Goal: Task Accomplishment & Management: Manage account settings

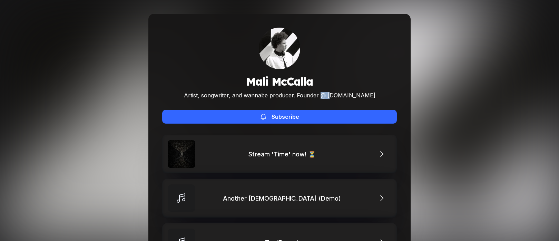
drag, startPoint x: 333, startPoint y: 96, endPoint x: 342, endPoint y: 96, distance: 8.6
click at [342, 96] on div "Artist, songwriter, and wannabe producer. Founder @ [DOMAIN_NAME]" at bounding box center [279, 95] width 191 height 7
click at [346, 96] on div "Artist, songwriter, and wannabe producer. Founder @ [DOMAIN_NAME]" at bounding box center [279, 95] width 191 height 7
click at [359, 96] on div "Artist, songwriter, and wannabe producer. Founder @ [DOMAIN_NAME]" at bounding box center [279, 95] width 191 height 7
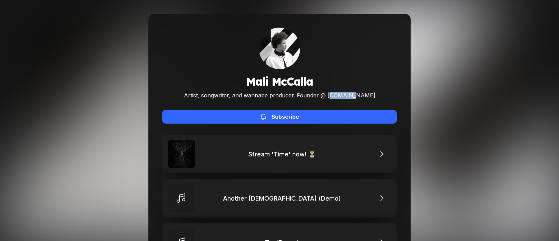
drag, startPoint x: 362, startPoint y: 96, endPoint x: 340, endPoint y: 94, distance: 22.1
click at [340, 94] on div "Mali McCalla Artist, songwriter, and wannabe producer. Founder @ korda.co Subsc…" at bounding box center [279, 76] width 235 height 96
click at [340, 94] on div "Artist, songwriter, and wannabe producer. Founder @ korda.co" at bounding box center [279, 95] width 191 height 7
click at [340, 94] on div "Artist, songwriter, and wannabe producer. Founder @ [DOMAIN_NAME]" at bounding box center [279, 95] width 191 height 7
click at [350, 96] on div "Artist, songwriter, and wannabe producer. Founder @ [DOMAIN_NAME]" at bounding box center [279, 95] width 191 height 7
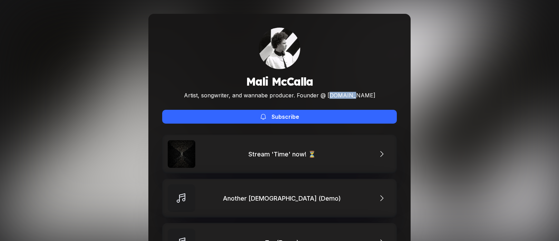
drag, startPoint x: 362, startPoint y: 95, endPoint x: 340, endPoint y: 97, distance: 22.5
click at [340, 97] on div "[PERSON_NAME] Artist, songwriter, and wannabe producer. Founder @ [DOMAIN_NAME]…" at bounding box center [279, 76] width 235 height 96
click at [340, 97] on div "Artist, songwriter, and wannabe producer. Founder @ [DOMAIN_NAME]" at bounding box center [279, 95] width 191 height 7
click at [344, 95] on div "Artist, songwriter, and wannabe producer. Founder @ [DOMAIN_NAME]" at bounding box center [279, 95] width 191 height 7
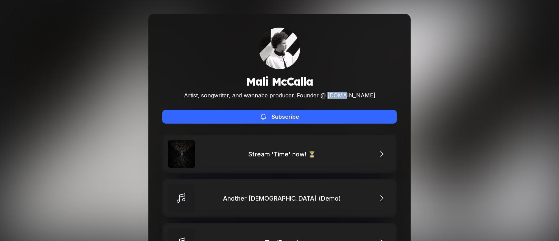
click at [344, 95] on div "Artist, songwriter, and wannabe producer. Founder @ [DOMAIN_NAME]" at bounding box center [279, 95] width 191 height 7
click at [351, 96] on div "Artist, songwriter, and wannabe producer. Founder @ korda.co" at bounding box center [279, 95] width 191 height 7
drag, startPoint x: 362, startPoint y: 96, endPoint x: 340, endPoint y: 95, distance: 22.5
click at [340, 95] on div "Mali McCalla Artist, songwriter, and wannabe producer. Founder @ korda.co Subsc…" at bounding box center [279, 76] width 235 height 96
click at [345, 96] on div "Artist, songwriter, and wannabe producer. Founder @ korda.co" at bounding box center [279, 95] width 191 height 7
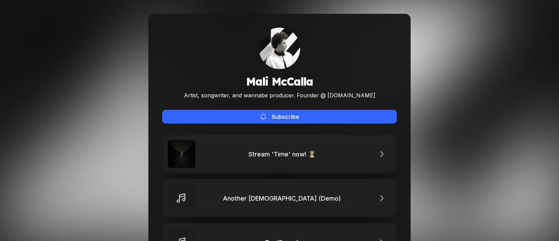
click at [350, 98] on div "Artist, songwriter, and wannabe producer. Founder @ korda.co" at bounding box center [279, 95] width 191 height 7
click at [366, 98] on div "Mali McCalla Artist, songwriter, and wannabe producer. Founder @ korda.co Subsc…" at bounding box center [279, 76] width 235 height 96
drag, startPoint x: 362, startPoint y: 95, endPoint x: 338, endPoint y: 95, distance: 24.1
click at [338, 95] on div "Mali McCalla Artist, songwriter, and wannabe producer. Founder @ korda.co Subsc…" at bounding box center [279, 76] width 235 height 96
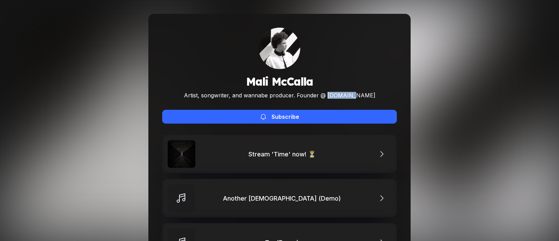
click at [338, 95] on div "Artist, songwriter, and wannabe producer. Founder @ korda.co" at bounding box center [279, 95] width 191 height 7
drag, startPoint x: 338, startPoint y: 95, endPoint x: 360, endPoint y: 96, distance: 22.4
click at [360, 96] on div "Artist, songwriter, and wannabe producer. Founder @ korda.co" at bounding box center [279, 95] width 191 height 7
drag, startPoint x: 364, startPoint y: 96, endPoint x: 339, endPoint y: 95, distance: 24.2
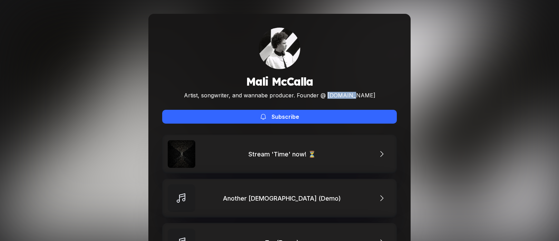
click at [339, 95] on div "Mali McCalla Artist, songwriter, and wannabe producer. Founder @ korda.co Subsc…" at bounding box center [279, 76] width 235 height 96
click at [341, 96] on div "Artist, songwriter, and wannabe producer. Founder @ korda.co" at bounding box center [279, 95] width 191 height 7
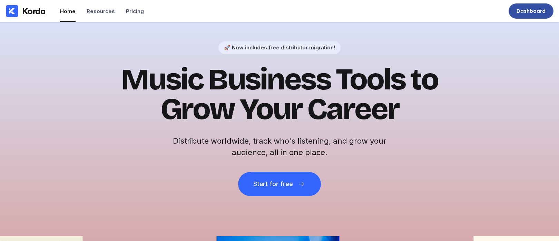
click at [535, 13] on div "Dashboard" at bounding box center [530, 11] width 29 height 7
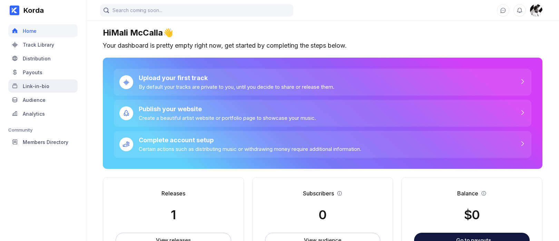
click at [49, 82] on div "Link-in-bio" at bounding box center [42, 85] width 69 height 13
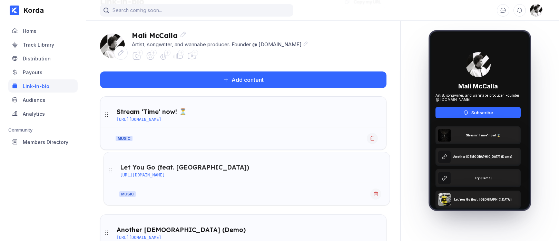
scroll to position [6, 0]
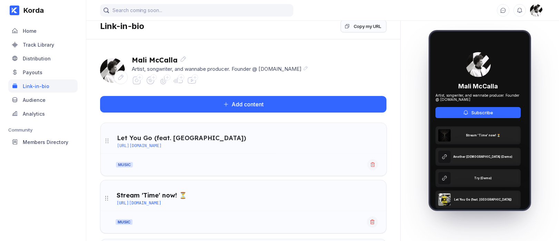
drag, startPoint x: 108, startPoint y: 181, endPoint x: 108, endPoint y: 140, distance: 41.4
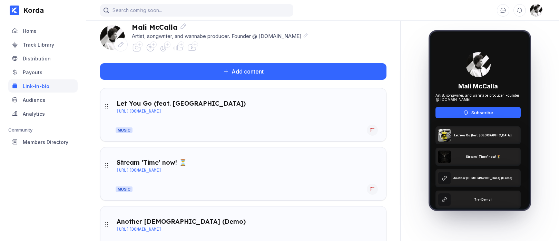
scroll to position [0, 0]
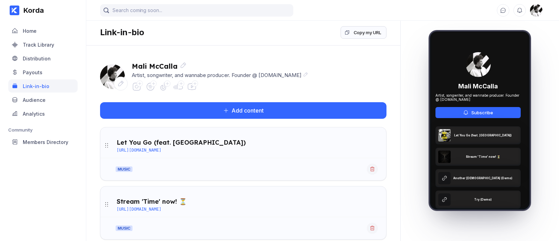
click at [151, 87] on icon at bounding box center [151, 87] width 10 height 10
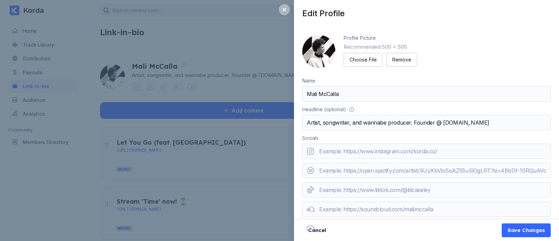
click at [330, 174] on input "url" at bounding box center [426, 170] width 248 height 15
click at [83, 177] on div "Edit Profile Profile Picture Recommended 500 x 500 Choose File Remove Name Mali…" at bounding box center [279, 120] width 559 height 241
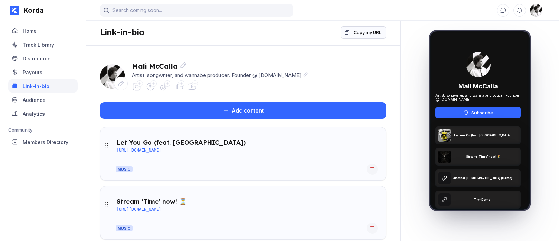
click at [161, 148] on div "https://open.spotify.com/track/78qGqZZaAbIskeY9ID9c0n?si=2fcfbd3d0fcf4473" at bounding box center [139, 150] width 45 height 5
click at [150, 88] on icon at bounding box center [151, 87] width 8 height 8
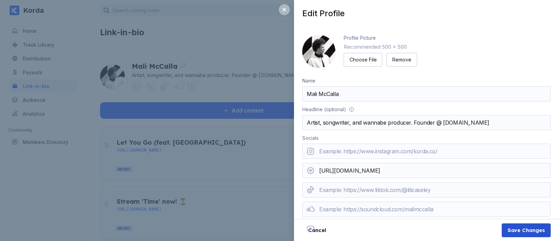
type input "https://open.spotify.com/artist/44hC0isoN7FTViV4xB4VsD"
click at [529, 233] on button "Save Changes" at bounding box center [525, 230] width 49 height 14
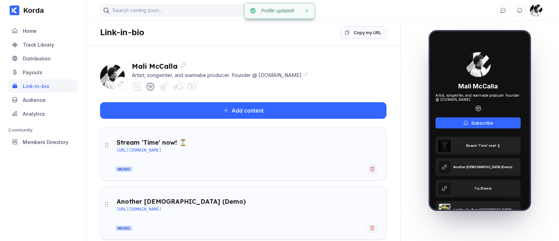
click at [179, 88] on icon at bounding box center [178, 87] width 10 height 10
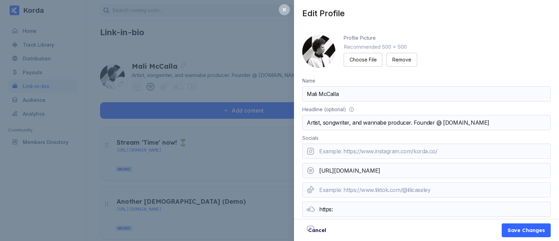
type input "https://soundcloud.com/malimccalla"
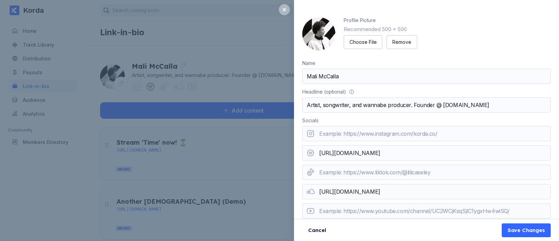
scroll to position [21, 0]
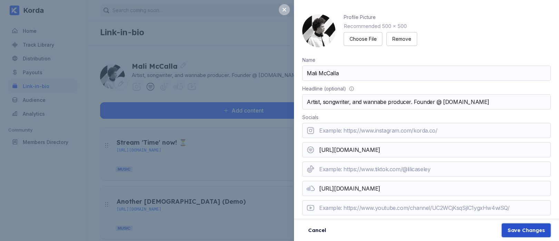
click at [519, 232] on div "Save Changes" at bounding box center [525, 230] width 37 height 7
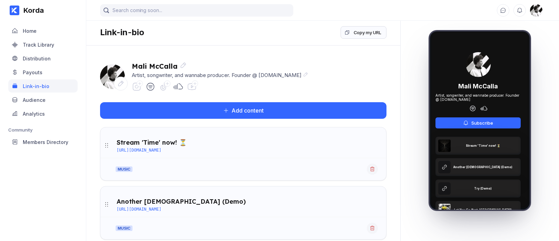
click at [136, 84] on icon at bounding box center [137, 87] width 10 height 10
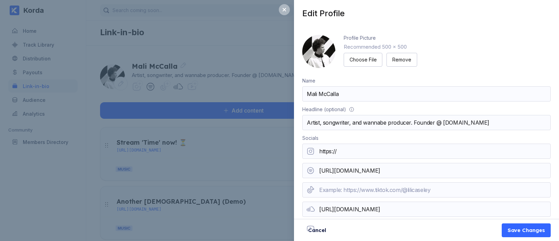
type input "https://www.instagram.com/malimccalla"
click at [415, 153] on input "https://www.instagram.com/malimccalla" at bounding box center [426, 150] width 248 height 15
click at [513, 228] on div "Save Changes" at bounding box center [525, 230] width 37 height 7
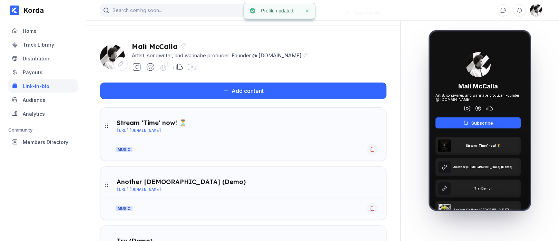
scroll to position [0, 0]
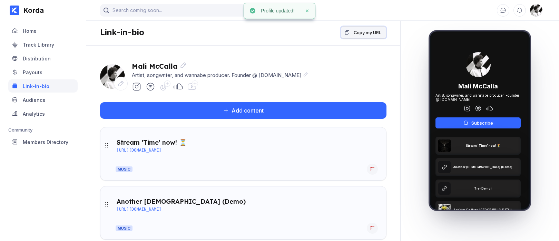
click at [354, 31] on div "Copy my URL" at bounding box center [368, 32] width 28 height 7
click at [29, 199] on div "Korda Home Track Library Distribution Payouts Link-in-bio Audience Analytics Co…" at bounding box center [43, 120] width 86 height 241
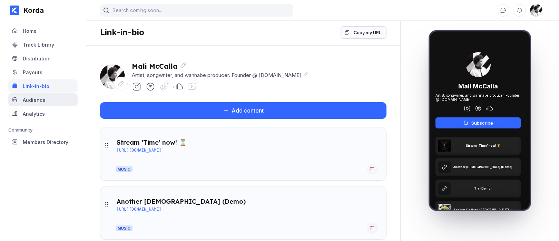
click at [49, 98] on div "Audience" at bounding box center [42, 99] width 69 height 13
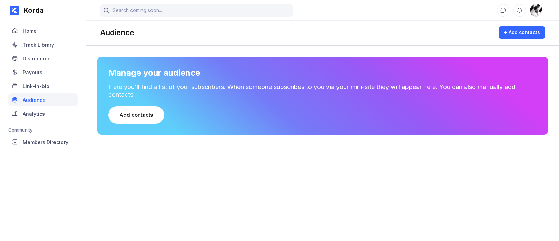
click at [141, 149] on main "Audience + Add contacts Manage your audience Here you'll find a list of your su…" at bounding box center [322, 113] width 473 height 227
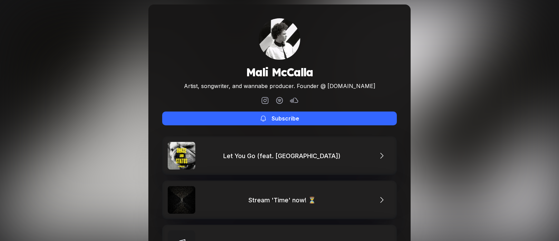
scroll to position [59, 0]
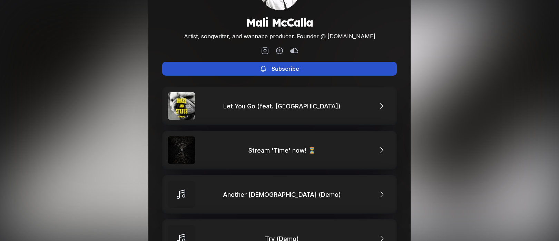
click at [319, 73] on button "Subscribe" at bounding box center [279, 69] width 235 height 14
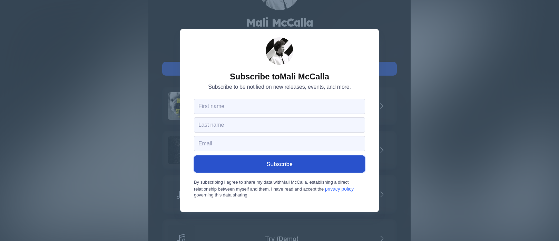
scroll to position [0, 0]
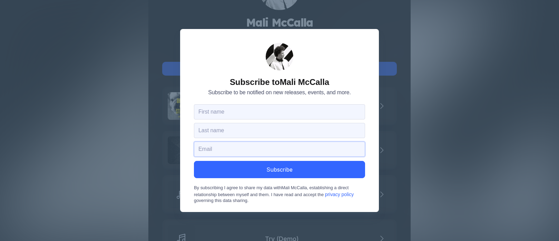
click at [209, 151] on input "email" at bounding box center [279, 148] width 171 height 15
click at [194, 59] on form "Subscribe to Mali McCalla Subscribe to be notified on new releases, events, and…" at bounding box center [279, 123] width 199 height 188
click at [119, 112] on div "Subscribe to Mali McCalla Subscribe to be notified on new releases, events, and…" at bounding box center [279, 120] width 559 height 241
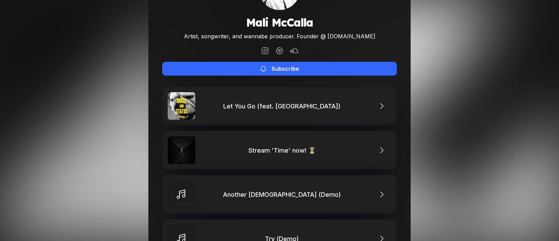
click at [119, 112] on div "Subscribe to Mali McCalla Subscribe to be notified on new releases, events, and…" at bounding box center [279, 120] width 559 height 241
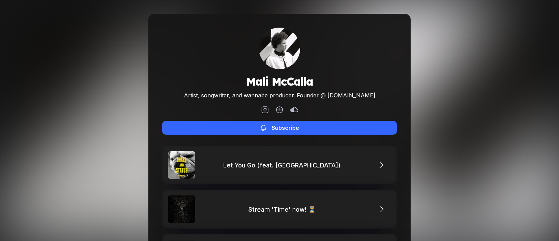
click at [122, 119] on div "[PERSON_NAME] Artist, songwriter, and wannabe producer. Founder @ [DOMAIN_NAME]…" at bounding box center [279, 209] width 559 height 419
click at [419, 62] on div "[PERSON_NAME] Artist, songwriter, and wannabe producer. Founder @ [DOMAIN_NAME]…" at bounding box center [279, 209] width 559 height 419
click at [73, 73] on div "[PERSON_NAME] Artist, songwriter, and wannabe producer. Founder @ [DOMAIN_NAME]…" at bounding box center [279, 209] width 559 height 419
click at [102, 107] on div "[PERSON_NAME] Artist, songwriter, and wannabe producer. Founder @ [DOMAIN_NAME]…" at bounding box center [279, 209] width 559 height 419
click at [465, 102] on div "Mali McCalla Artist, songwriter, and wannabe producer. Founder @ korda.co Subsc…" at bounding box center [279, 209] width 559 height 419
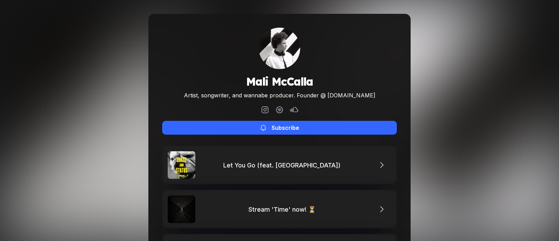
click at [145, 112] on div "Mali McCalla Artist, songwriter, and wannabe producer. Founder @ korda.co Subsc…" at bounding box center [279, 209] width 559 height 419
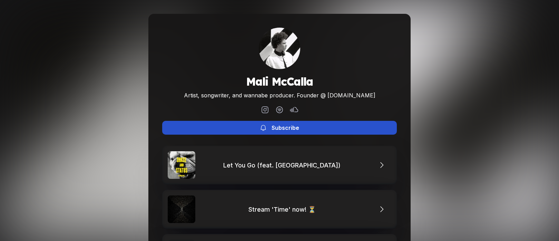
click at [227, 131] on button "Subscribe" at bounding box center [279, 128] width 235 height 14
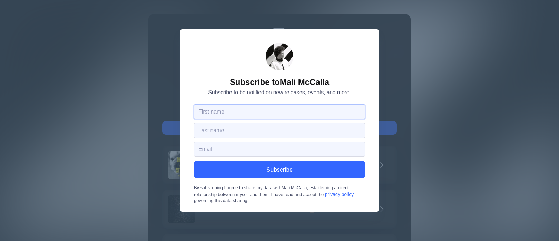
click at [234, 114] on input "text" at bounding box center [279, 111] width 171 height 15
type input "Mali"
type input "McCalla"
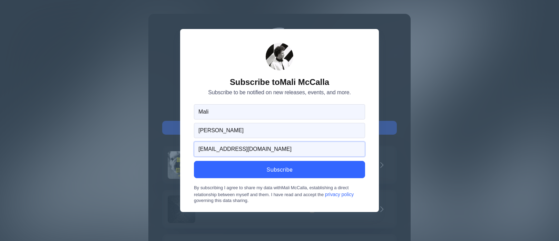
click at [204, 152] on input "finance@korda.co" at bounding box center [279, 148] width 171 height 15
click at [210, 149] on input "finance@korda.co" at bounding box center [279, 148] width 171 height 15
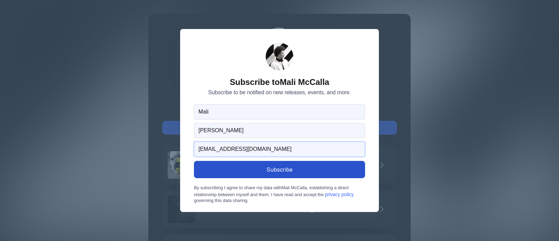
type input "mali@korda.co"
click at [281, 169] on button "Subscribe" at bounding box center [279, 169] width 171 height 17
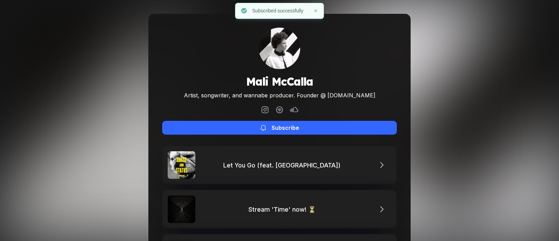
click at [106, 83] on div "Mali McCalla Artist, songwriter, and wannabe producer. Founder @ korda.co Subsc…" at bounding box center [279, 209] width 559 height 419
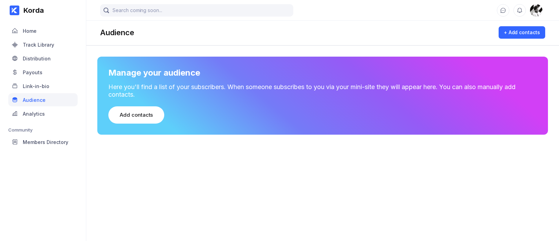
click at [141, 156] on main "Audience + Add contacts Manage your audience Here you'll find a list of your su…" at bounding box center [322, 113] width 473 height 227
click at [41, 32] on div "Home" at bounding box center [42, 30] width 69 height 13
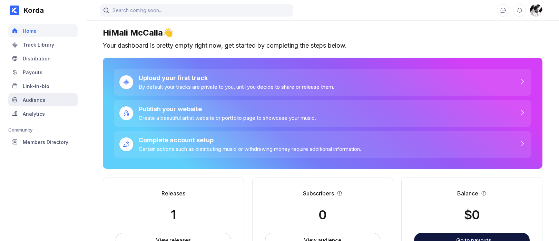
click at [35, 99] on div "Audience" at bounding box center [34, 100] width 23 height 6
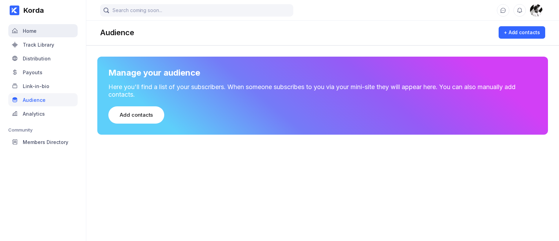
click at [39, 34] on div "Home" at bounding box center [42, 30] width 69 height 13
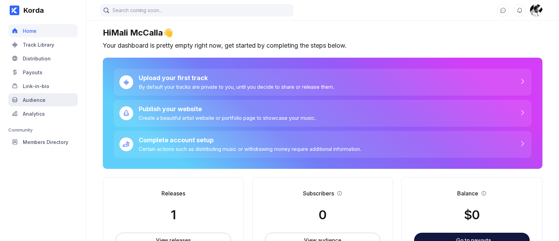
click at [39, 99] on div "Audience" at bounding box center [34, 100] width 23 height 6
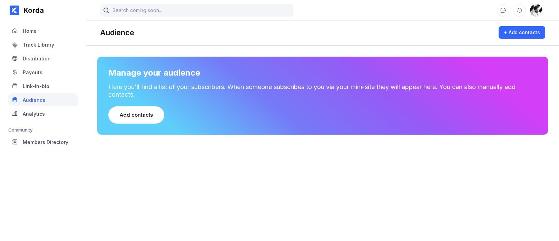
click at [131, 181] on main "Audience + Add contacts Manage your audience Here you'll find a list of your su…" at bounding box center [322, 113] width 473 height 227
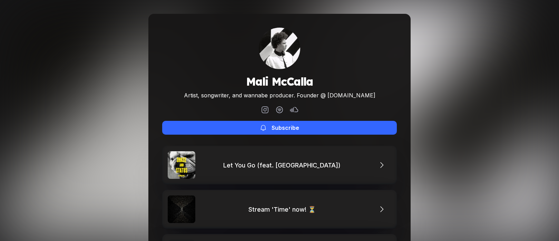
drag, startPoint x: 452, startPoint y: 62, endPoint x: 444, endPoint y: 1, distance: 61.2
click at [451, 61] on div "[PERSON_NAME] Artist, songwriter, and wannabe producer. Founder @ [DOMAIN_NAME]…" at bounding box center [279, 209] width 559 height 419
drag, startPoint x: 339, startPoint y: 98, endPoint x: 367, endPoint y: 98, distance: 27.2
click at [362, 96] on div "[PERSON_NAME] Artist, songwriter, and wannabe producer. Founder @ [DOMAIN_NAME]…" at bounding box center [279, 81] width 235 height 107
click at [367, 98] on div "[PERSON_NAME] Artist, songwriter, and wannabe producer. Founder @ [DOMAIN_NAME]…" at bounding box center [279, 81] width 235 height 107
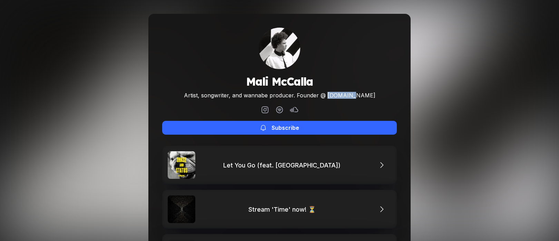
drag, startPoint x: 354, startPoint y: 95, endPoint x: 339, endPoint y: 94, distance: 15.6
click at [339, 94] on div "[PERSON_NAME] Artist, songwriter, and wannabe producer. Founder @ [DOMAIN_NAME]…" at bounding box center [279, 81] width 235 height 107
click at [339, 94] on div "Artist, songwriter, and wannabe producer. Founder @ [DOMAIN_NAME]" at bounding box center [279, 95] width 191 height 7
click at [350, 94] on div "Artist, songwriter, and wannabe producer. Founder @ [DOMAIN_NAME]" at bounding box center [279, 95] width 191 height 7
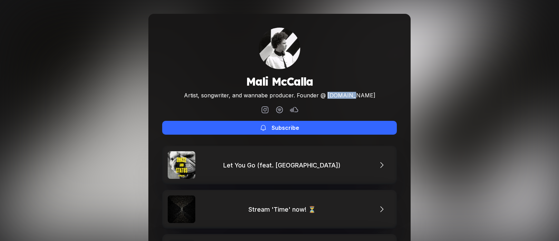
drag, startPoint x: 366, startPoint y: 96, endPoint x: 339, endPoint y: 95, distance: 27.0
click at [339, 95] on div "[PERSON_NAME] Artist, songwriter, and wannabe producer. Founder @ [DOMAIN_NAME]…" at bounding box center [279, 81] width 235 height 107
drag, startPoint x: 359, startPoint y: 96, endPoint x: 365, endPoint y: 97, distance: 5.9
click at [360, 96] on div "Artist, songwriter, and wannabe producer. Founder @ [DOMAIN_NAME]" at bounding box center [279, 95] width 191 height 7
drag, startPoint x: 365, startPoint y: 97, endPoint x: 340, endPoint y: 97, distance: 25.5
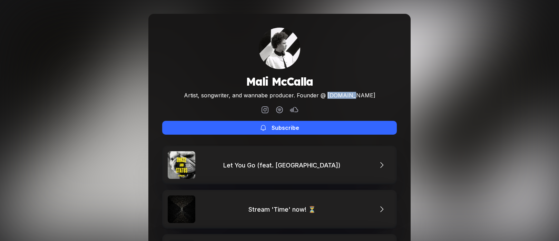
click at [340, 97] on div "[PERSON_NAME] Artist, songwriter, and wannabe producer. Founder @ [DOMAIN_NAME]…" at bounding box center [279, 81] width 235 height 107
copy div "[DOMAIN_NAME]"
click at [66, 115] on div "[PERSON_NAME] Artist, songwriter, and wannabe producer. Founder @ [DOMAIN_NAME]…" at bounding box center [279, 209] width 559 height 419
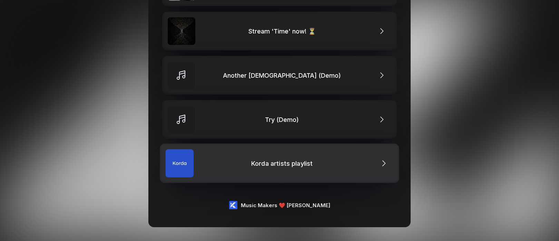
scroll to position [99, 0]
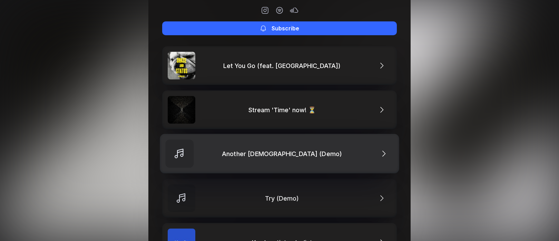
click at [307, 155] on div "Another [DEMOGRAPHIC_DATA] (Demo)" at bounding box center [284, 153] width 124 height 7
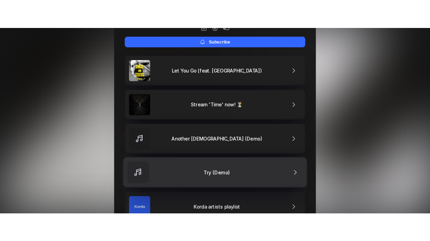
scroll to position [110, 0]
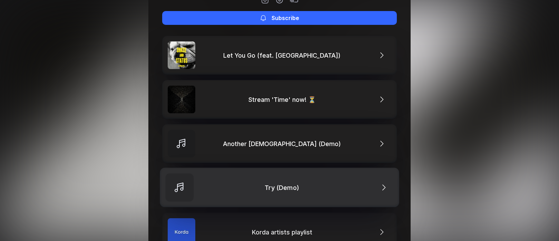
click at [301, 191] on link "Try (Demo)" at bounding box center [279, 187] width 239 height 39
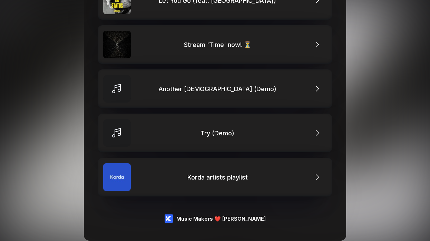
scroll to position [178, 0]
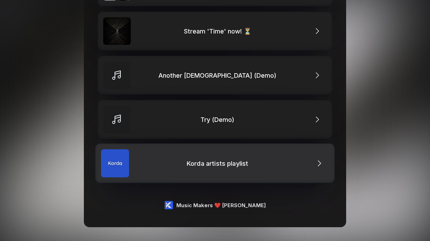
click at [272, 180] on link "Korda artists playlist" at bounding box center [214, 162] width 239 height 39
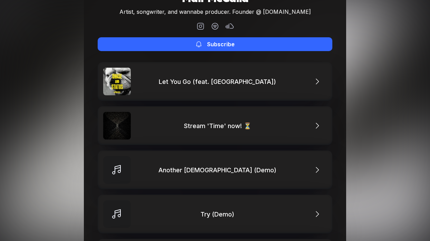
scroll to position [0, 0]
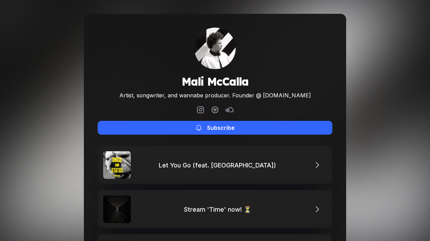
click at [227, 109] on icon at bounding box center [230, 109] width 8 height 5
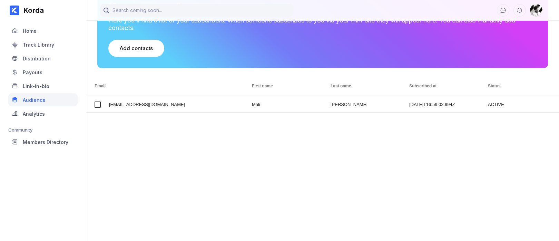
scroll to position [66, 0]
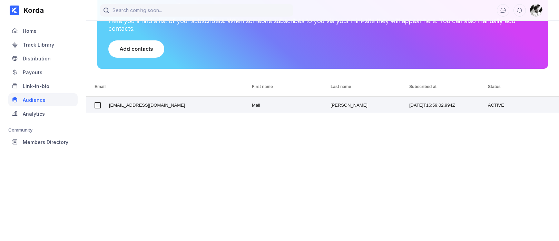
click at [157, 105] on span "[EMAIL_ADDRESS][DOMAIN_NAME]" at bounding box center [172, 105] width 126 height 16
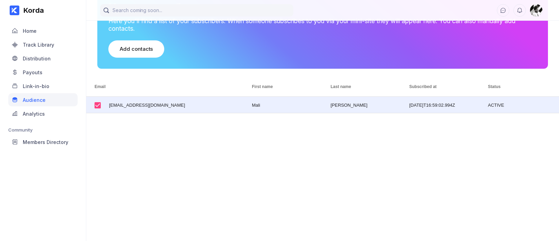
click at [156, 139] on div "[EMAIL_ADDRESS][DOMAIN_NAME] Mali [PERSON_NAME] [DATE]T16:59:02.994Z ACTIVE" at bounding box center [322, 173] width 473 height 152
click at [158, 101] on span "[EMAIL_ADDRESS][DOMAIN_NAME]" at bounding box center [172, 105] width 126 height 16
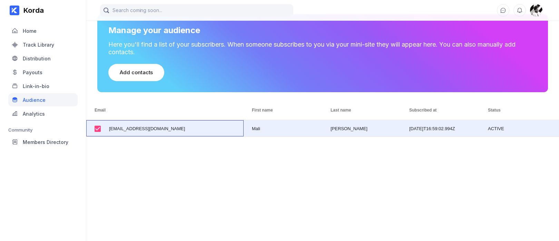
scroll to position [0, 0]
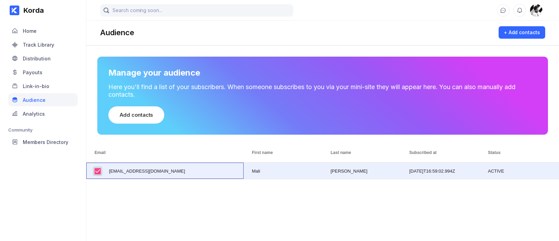
click at [97, 171] on input "Press Space to toggle row selection (checked)" at bounding box center [98, 171] width 6 height 6
checkbox input "false"
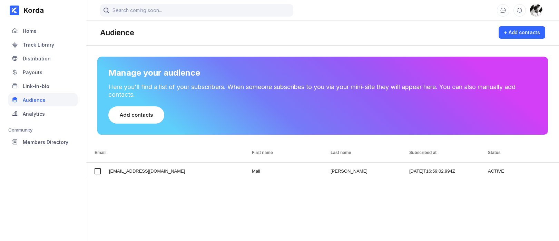
click at [185, 198] on div "[EMAIL_ADDRESS][DOMAIN_NAME] Mali [PERSON_NAME] [DATE]T16:59:02.994Z ACTIVE" at bounding box center [322, 238] width 473 height 152
click at [34, 24] on div "Home" at bounding box center [42, 30] width 69 height 13
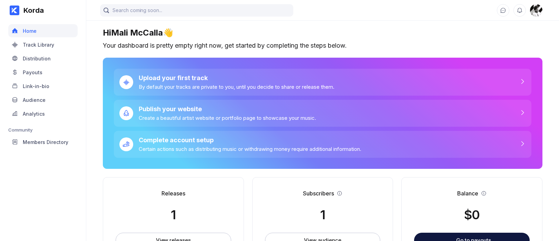
scroll to position [74, 0]
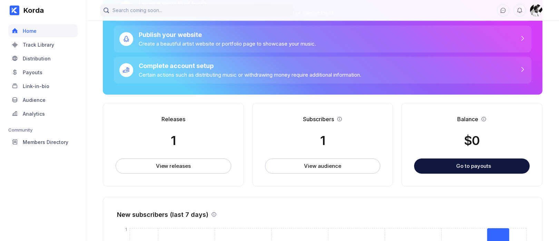
click at [340, 158] on div "Subscribers 1 View audience" at bounding box center [322, 144] width 141 height 83
click at [341, 170] on button "View audience" at bounding box center [323, 165] width 116 height 15
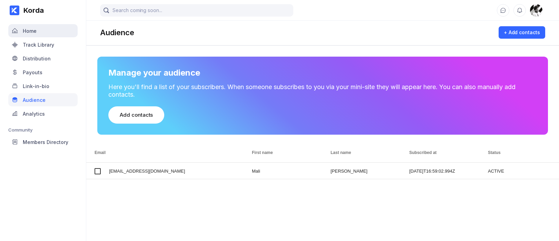
click at [65, 34] on div "Home" at bounding box center [42, 30] width 69 height 13
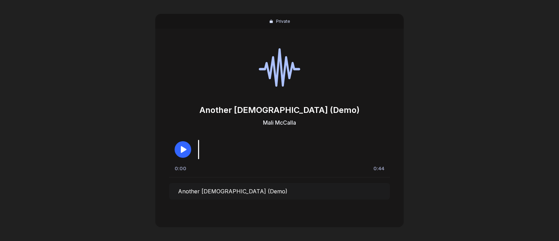
click at [183, 152] on icon "button" at bounding box center [183, 149] width 8 height 8
click at [466, 77] on div "Private Another [DEMOGRAPHIC_DATA] (Demo) [PERSON_NAME] 0:08 0:44 Another [DEMO…" at bounding box center [279, 120] width 559 height 241
drag, startPoint x: 527, startPoint y: 36, endPoint x: 503, endPoint y: 4, distance: 39.5
click at [526, 34] on div "Private Another lady (Demo) Mali McCalla 0:26 0:44 Another lady (Demo)" at bounding box center [279, 120] width 559 height 241
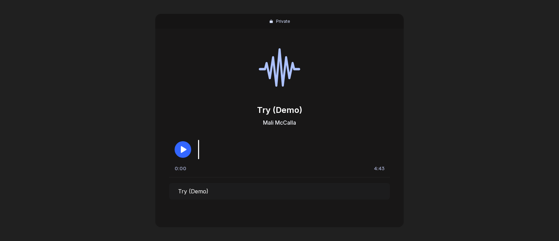
click at [182, 149] on icon "button" at bounding box center [184, 149] width 6 height 7
drag, startPoint x: 483, startPoint y: 129, endPoint x: 534, endPoint y: 133, distance: 51.6
click at [488, 129] on div "Private Try (Demo) [PERSON_NAME] 1:13 4:43 Try (Demo)" at bounding box center [279, 120] width 559 height 241
click at [558, 125] on div "Private Try (Demo) [PERSON_NAME] 1:14 4:43 Try (Demo)" at bounding box center [279, 120] width 559 height 241
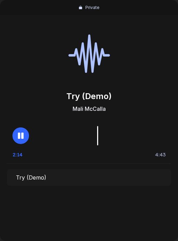
click at [134, 221] on div "Private Try (Demo) [PERSON_NAME] 2:14 4:43 Try (Demo)" at bounding box center [89, 120] width 178 height 241
